Goal: Information Seeking & Learning: Understand process/instructions

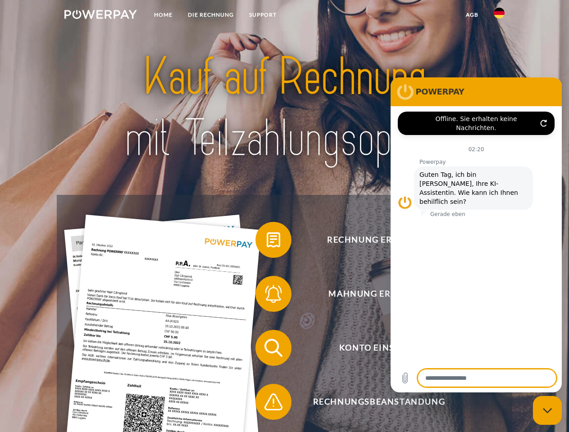
click at [100, 16] on img at bounding box center [100, 14] width 73 height 9
click at [499, 16] on img at bounding box center [499, 13] width 11 height 11
click at [472, 15] on link "agb" at bounding box center [472, 15] width 28 height 16
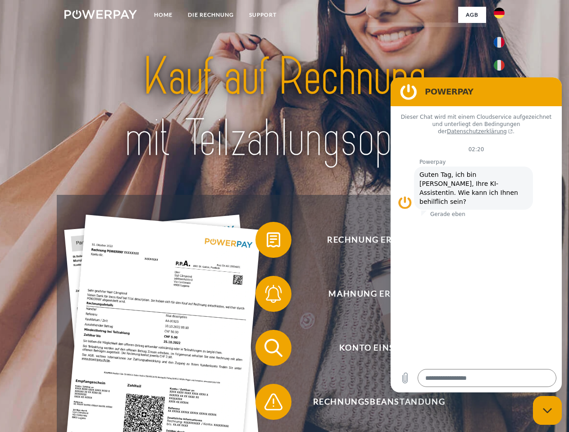
click at [267, 242] on span at bounding box center [259, 240] width 45 height 45
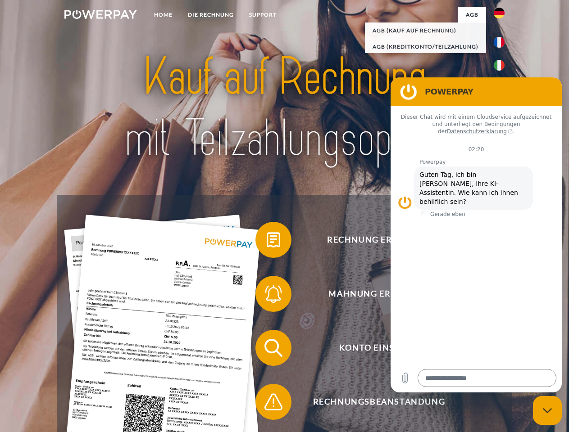
click at [267, 296] on span at bounding box center [259, 294] width 45 height 45
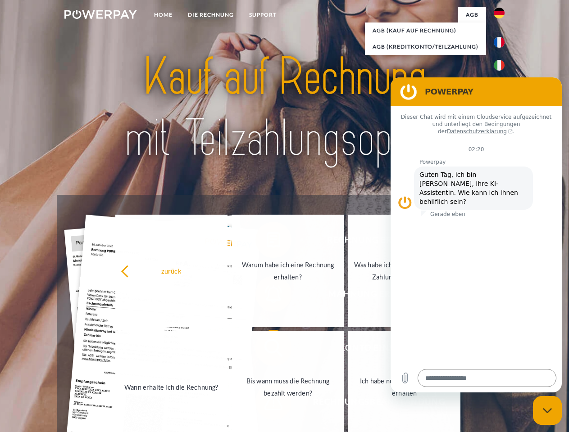
click at [267, 350] on link "Bis wann muss die Rechnung bezahlt werden?" at bounding box center [288, 387] width 112 height 113
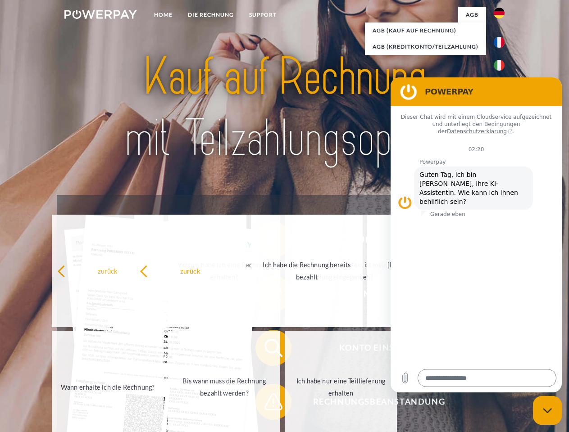
click at [267, 404] on span at bounding box center [259, 402] width 45 height 45
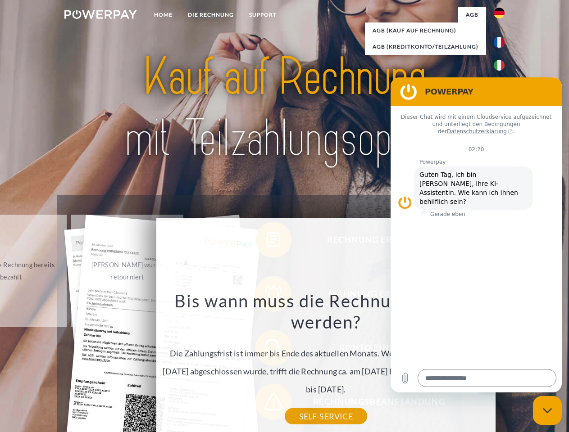
click at [547, 411] on icon "Messaging-Fenster schließen" at bounding box center [547, 411] width 9 height 6
type textarea "*"
